Goal: Browse casually

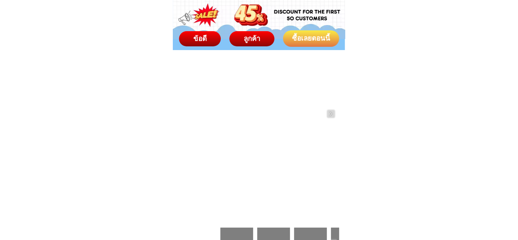
scroll to position [3687, 0]
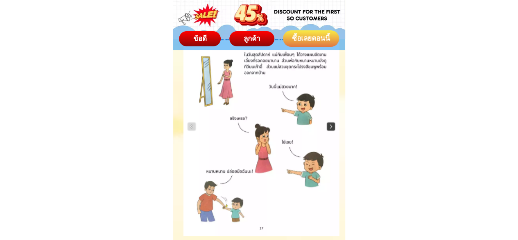
click at [331, 129] on img at bounding box center [331, 126] width 8 height 8
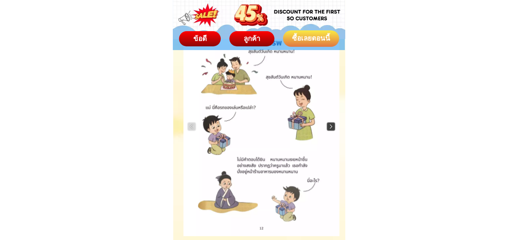
click at [331, 129] on img at bounding box center [331, 126] width 8 height 8
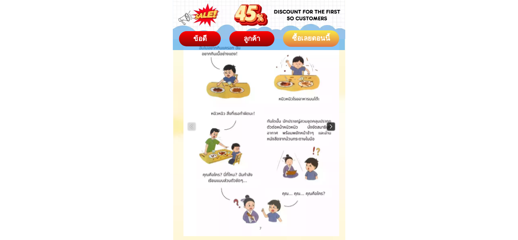
click at [331, 129] on img at bounding box center [331, 126] width 8 height 8
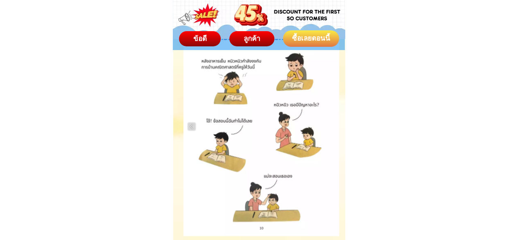
click at [331, 129] on div at bounding box center [262, 126] width 156 height 219
click at [191, 125] on img at bounding box center [192, 126] width 8 height 8
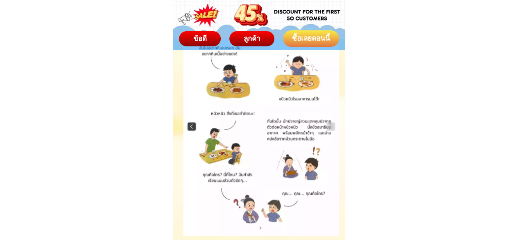
click at [191, 125] on img at bounding box center [192, 126] width 8 height 8
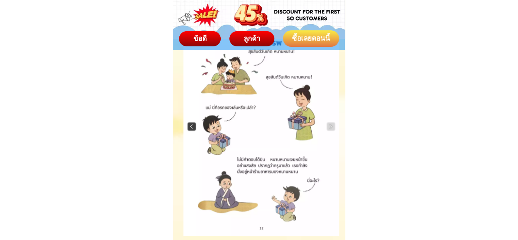
click at [191, 125] on img at bounding box center [192, 126] width 8 height 8
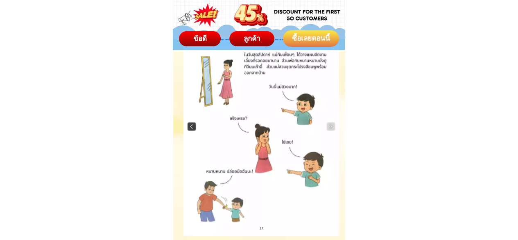
click at [191, 125] on img at bounding box center [192, 126] width 8 height 8
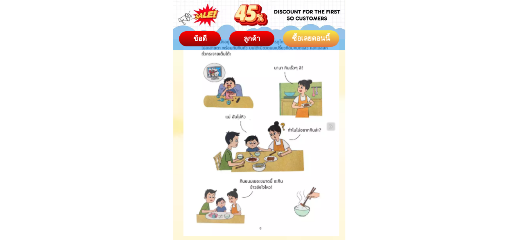
click at [191, 125] on div at bounding box center [262, 126] width 156 height 219
click at [331, 127] on img at bounding box center [331, 126] width 8 height 8
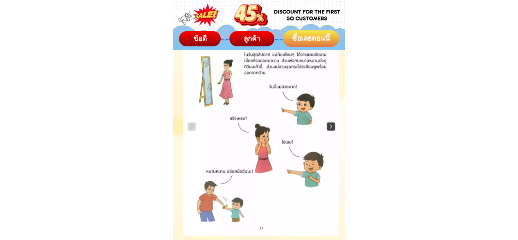
click at [328, 127] on img at bounding box center [331, 126] width 8 height 8
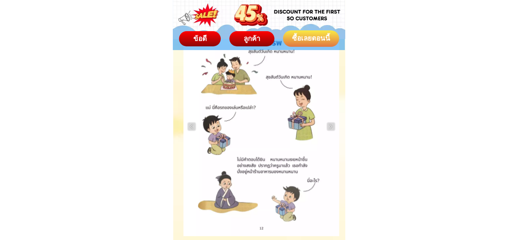
click at [326, 126] on div at bounding box center [262, 126] width 156 height 219
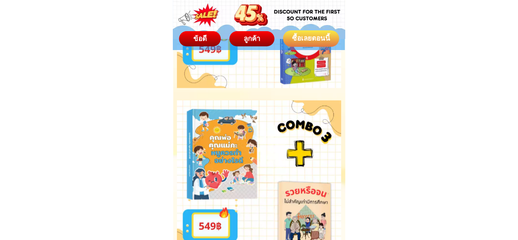
scroll to position [4056, 0]
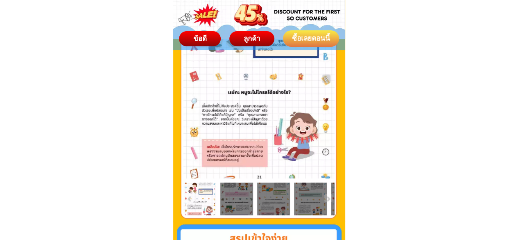
scroll to position [1434, 0]
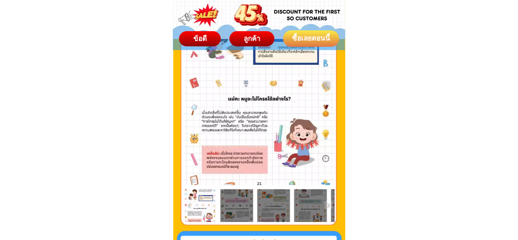
click at [326, 204] on img at bounding box center [328, 205] width 8 height 8
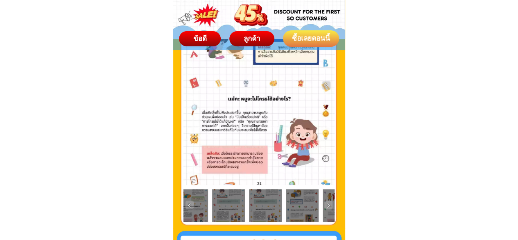
click at [326, 204] on img at bounding box center [328, 205] width 8 height 8
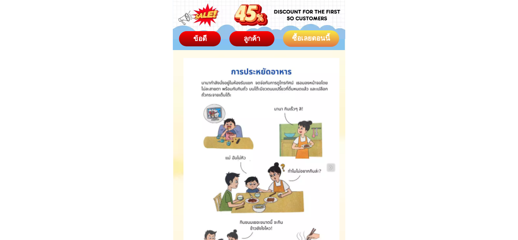
scroll to position [3687, 0]
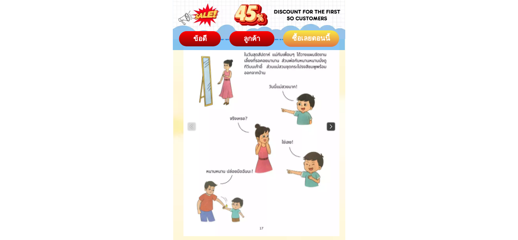
click at [333, 128] on img at bounding box center [331, 126] width 8 height 8
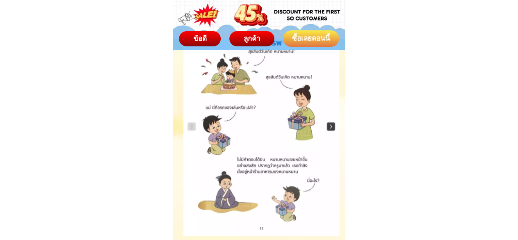
click at [333, 128] on img at bounding box center [331, 126] width 8 height 8
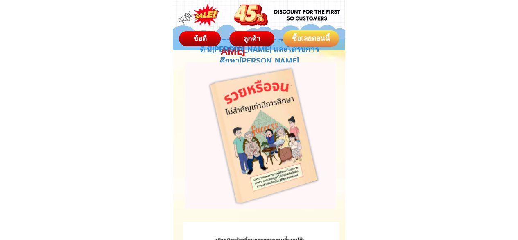
scroll to position [3441, 0]
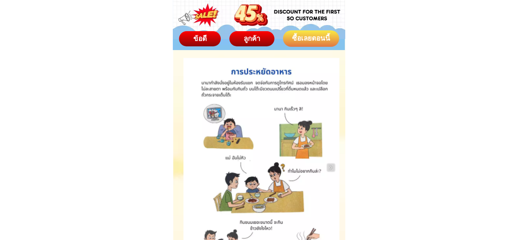
scroll to position [3687, 0]
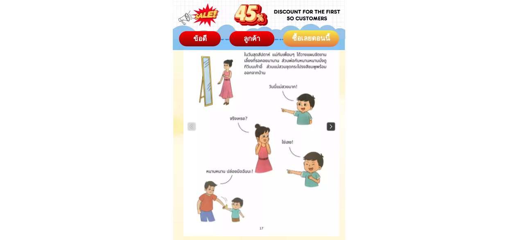
click at [330, 125] on img at bounding box center [331, 126] width 8 height 8
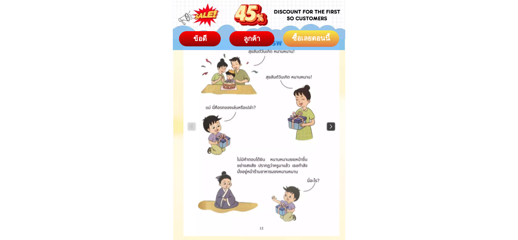
click at [330, 125] on img at bounding box center [331, 126] width 8 height 8
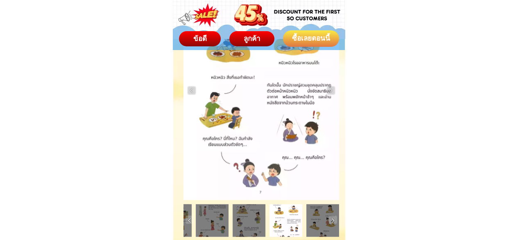
scroll to position [3769, 0]
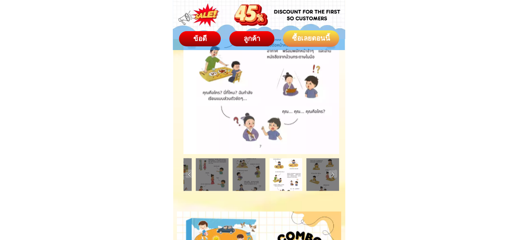
click at [186, 175] on img at bounding box center [190, 174] width 8 height 8
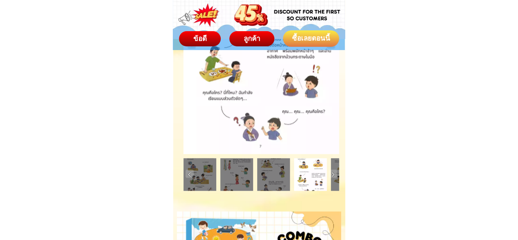
click at [186, 175] on img at bounding box center [190, 174] width 8 height 8
click at [188, 171] on img at bounding box center [190, 174] width 8 height 8
click at [204, 181] on div at bounding box center [200, 174] width 33 height 33
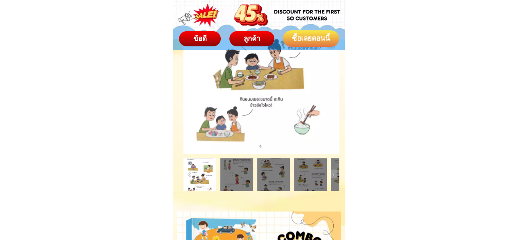
click at [233, 174] on div at bounding box center [236, 174] width 33 height 33
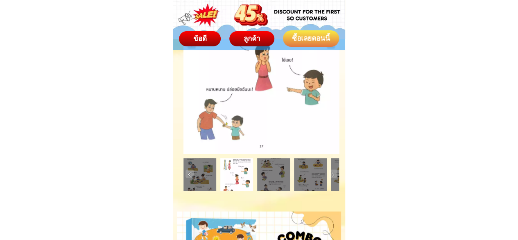
click at [267, 168] on div at bounding box center [273, 174] width 33 height 33
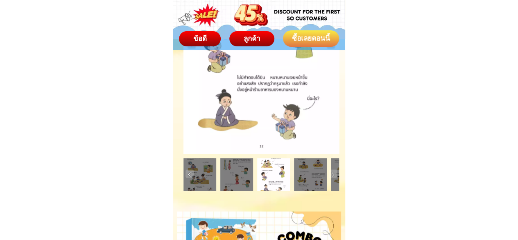
click at [301, 175] on div at bounding box center [310, 174] width 33 height 33
click at [322, 177] on div at bounding box center [310, 174] width 33 height 33
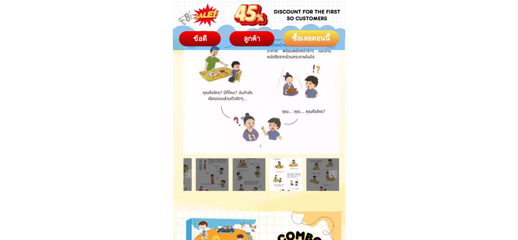
click at [336, 173] on img at bounding box center [333, 174] width 8 height 8
click at [333, 173] on img at bounding box center [333, 174] width 8 height 8
click at [311, 180] on div at bounding box center [322, 174] width 33 height 33
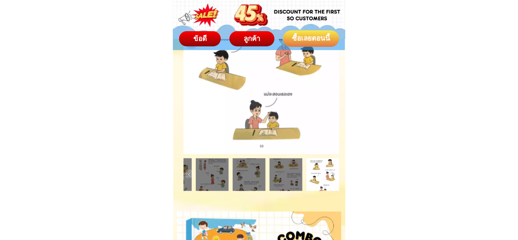
click at [313, 175] on div at bounding box center [322, 174] width 33 height 33
click at [190, 173] on img at bounding box center [190, 174] width 8 height 8
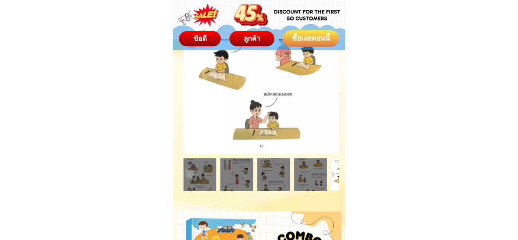
click at [209, 177] on div at bounding box center [200, 174] width 33 height 33
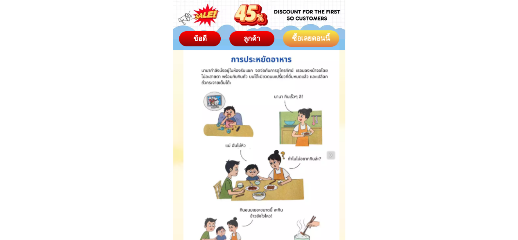
scroll to position [3646, 0]
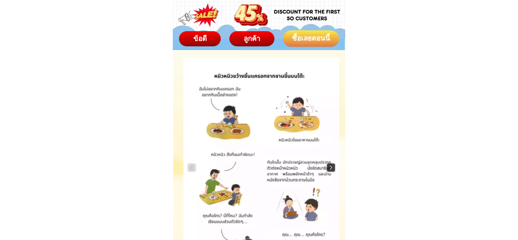
click at [330, 165] on img at bounding box center [331, 167] width 8 height 8
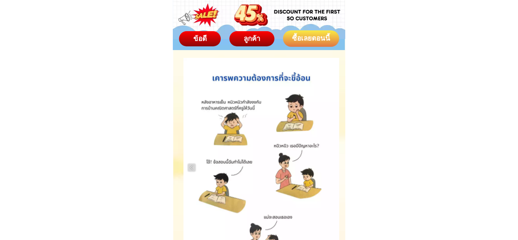
click at [257, 154] on div at bounding box center [262, 167] width 156 height 219
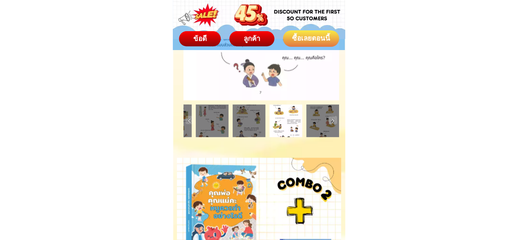
scroll to position [3810, 0]
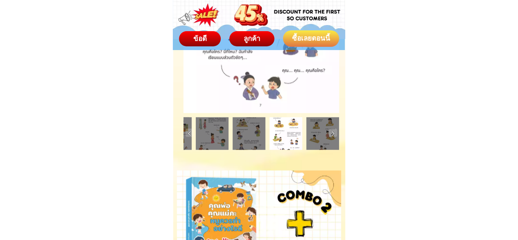
click at [332, 132] on img at bounding box center [333, 133] width 8 height 8
click at [311, 137] on div at bounding box center [322, 133] width 33 height 33
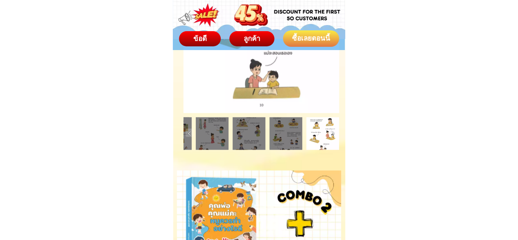
click at [279, 143] on div at bounding box center [286, 133] width 33 height 33
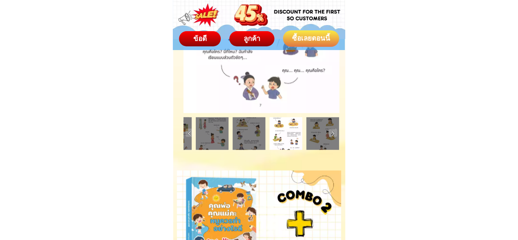
click at [247, 137] on div at bounding box center [249, 133] width 33 height 33
click at [202, 135] on div at bounding box center [212, 133] width 33 height 33
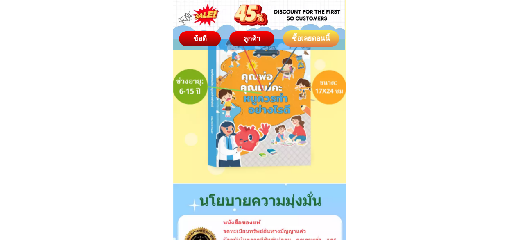
click at [210, 40] on div "ข้อดี" at bounding box center [200, 39] width 42 height 11
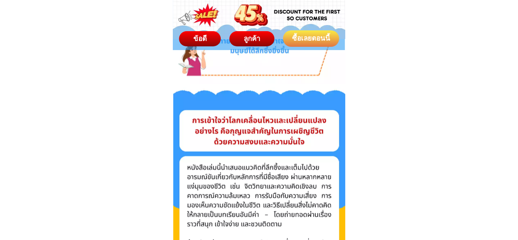
scroll to position [604, 0]
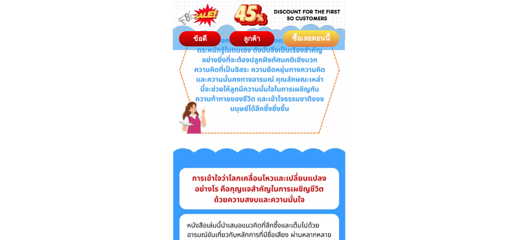
click at [255, 39] on div "ลูกค้า" at bounding box center [251, 39] width 45 height 11
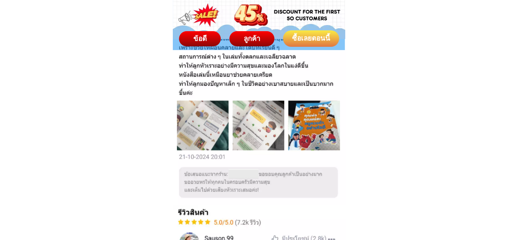
scroll to position [5141, 0]
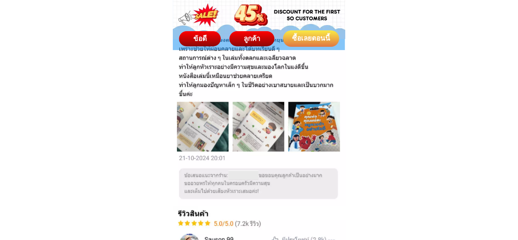
click at [194, 39] on span "ข้อดี" at bounding box center [200, 38] width 14 height 8
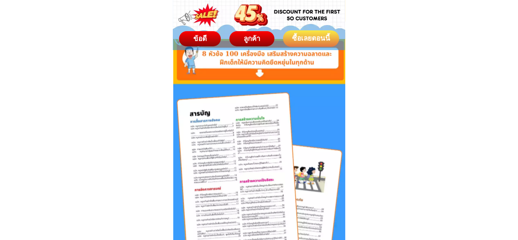
scroll to position [1056, 0]
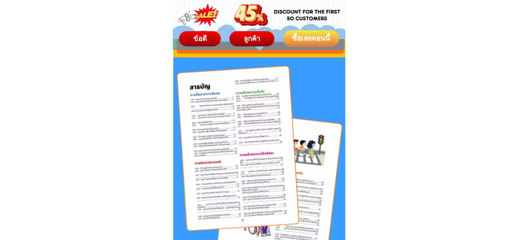
click at [272, 128] on div at bounding box center [259, 148] width 172 height 306
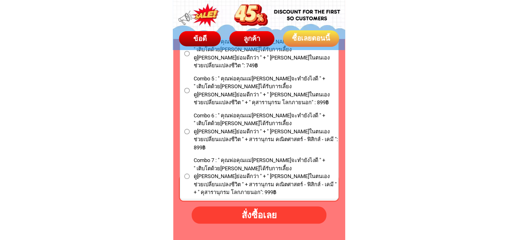
scroll to position [4948, 0]
